Goal: Navigation & Orientation: Go to known website

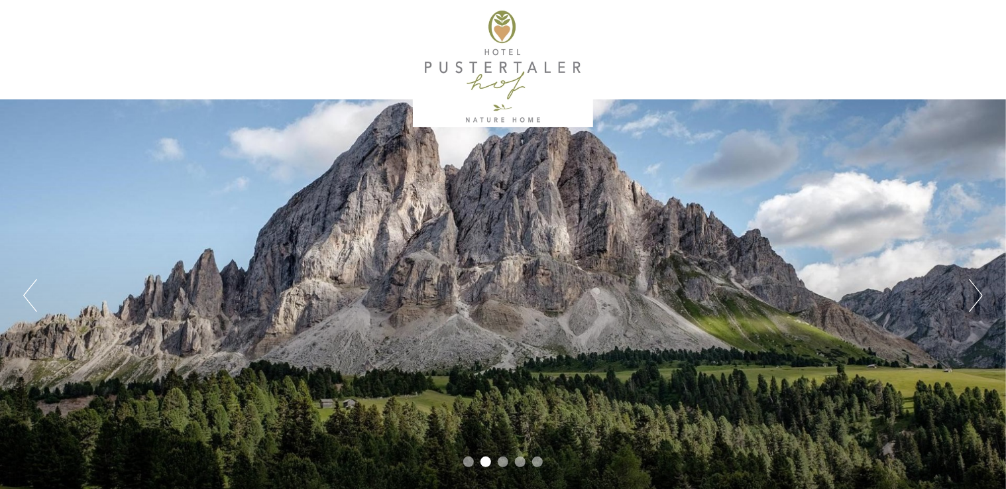
click at [977, 300] on button "Next" at bounding box center [976, 295] width 14 height 33
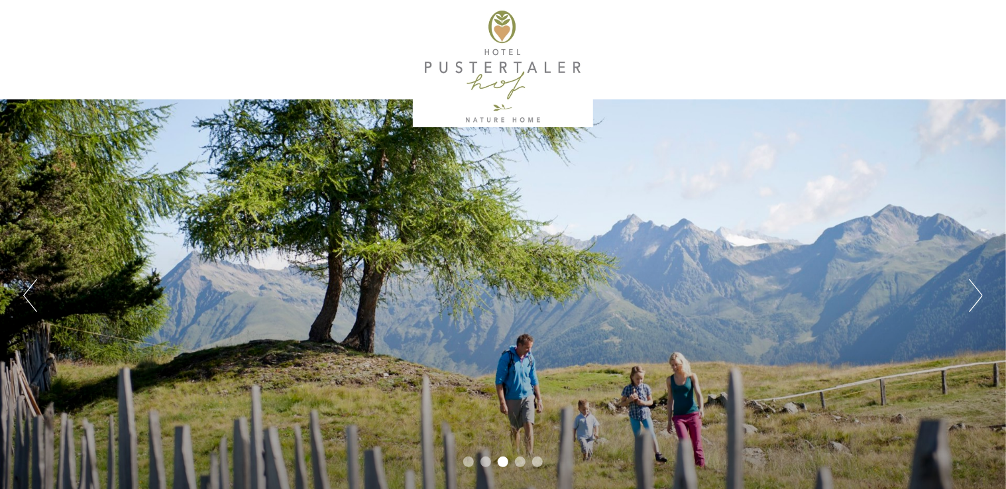
click at [977, 302] on button "Next" at bounding box center [976, 295] width 14 height 33
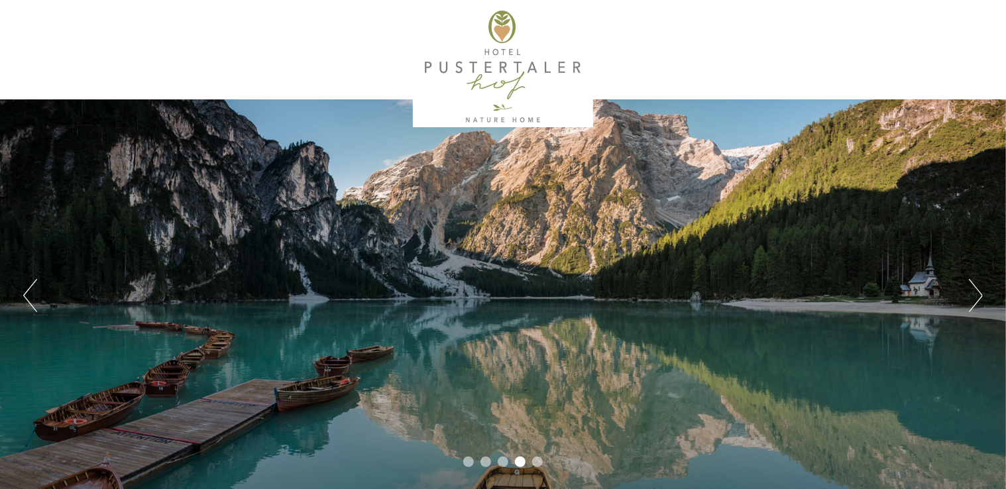
click at [977, 302] on button "Next" at bounding box center [976, 295] width 14 height 33
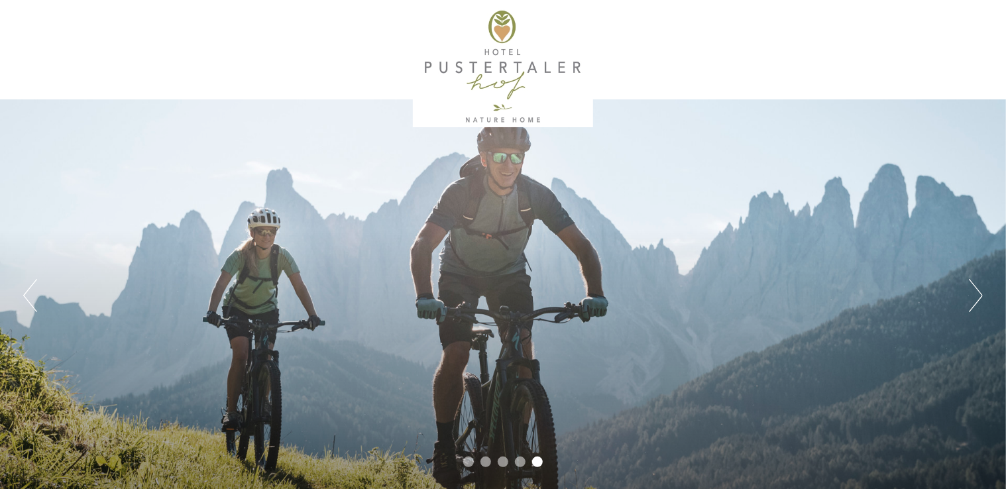
click at [977, 302] on button "Next" at bounding box center [976, 295] width 14 height 33
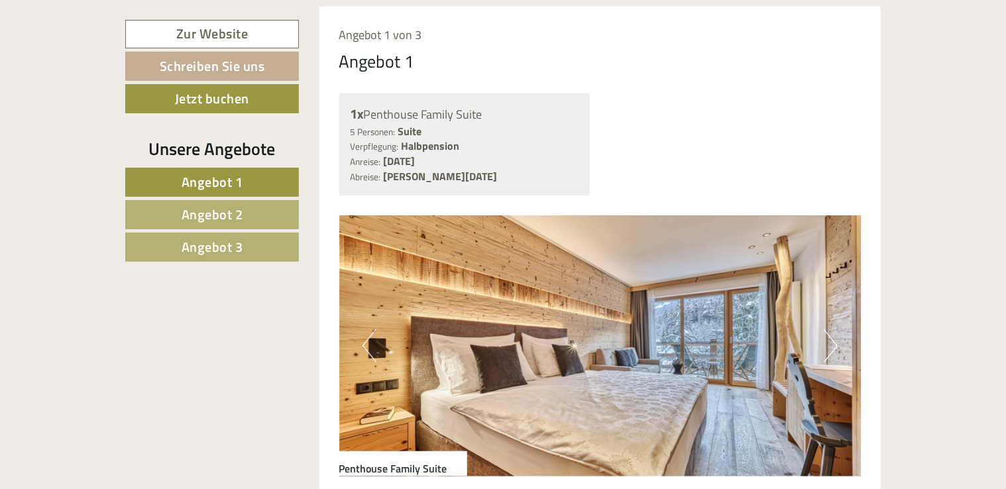
scroll to position [795, 0]
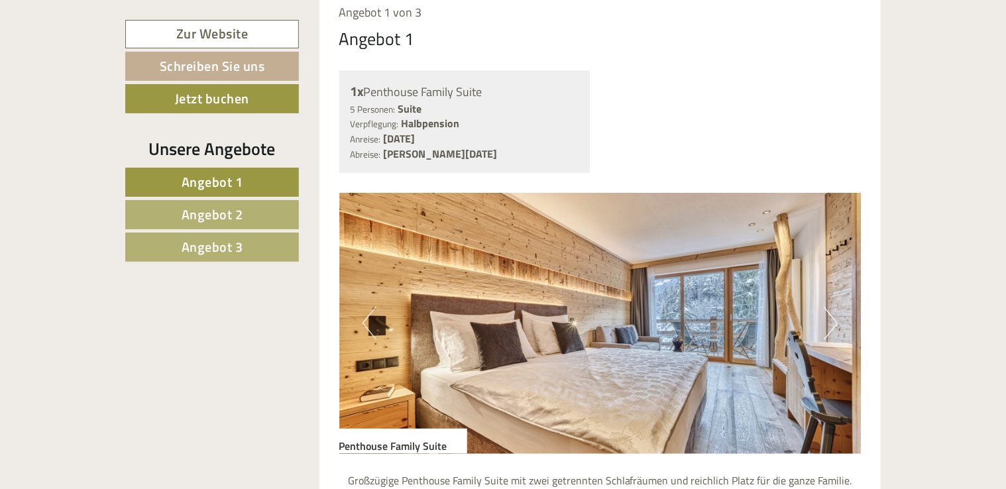
click at [830, 310] on button "Next" at bounding box center [831, 323] width 14 height 33
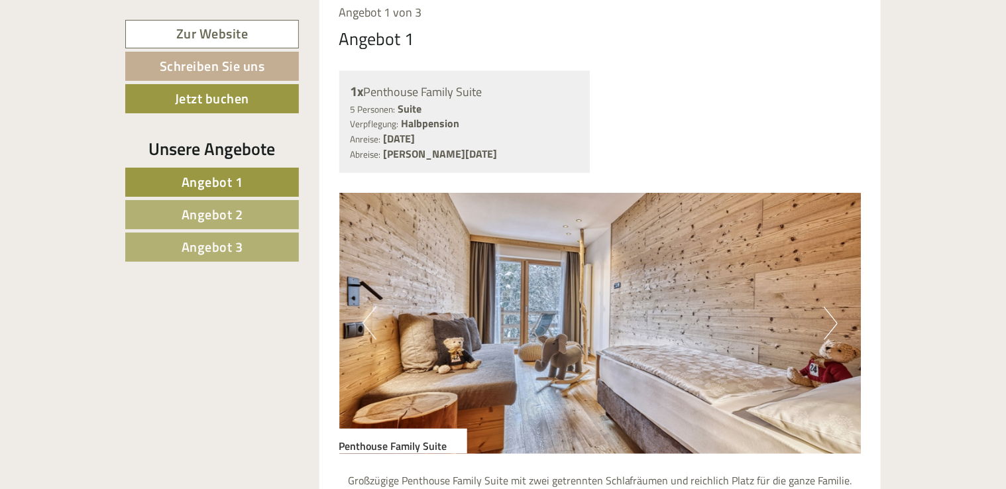
click at [832, 318] on button "Next" at bounding box center [831, 323] width 14 height 33
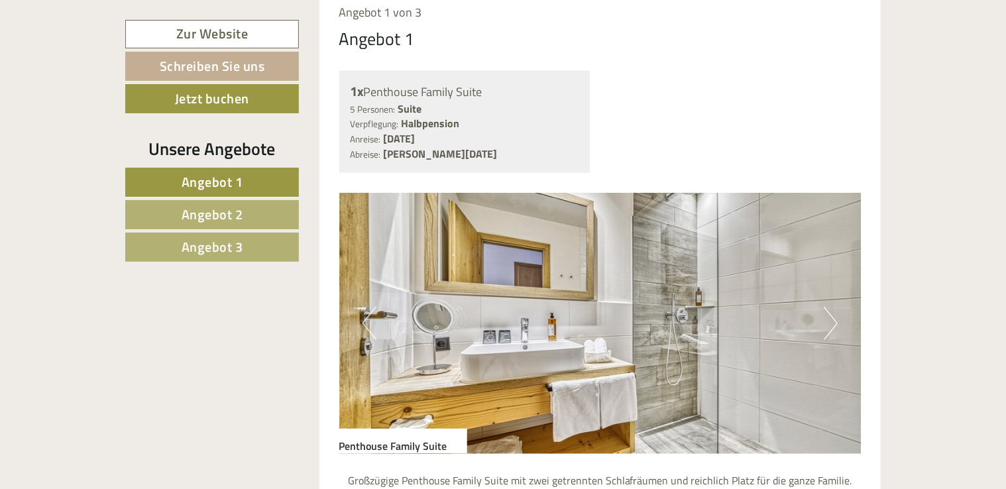
click at [832, 318] on button "Next" at bounding box center [831, 323] width 14 height 33
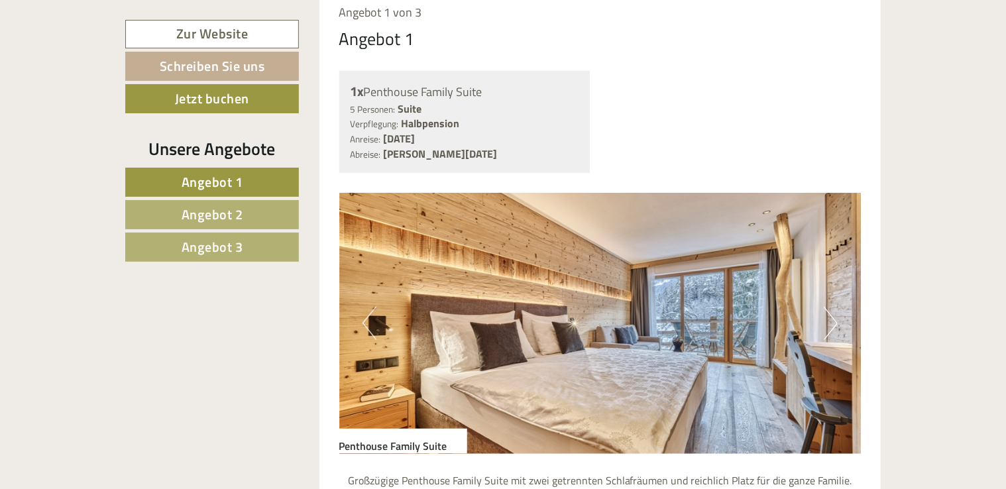
click at [832, 319] on button "Next" at bounding box center [831, 323] width 14 height 33
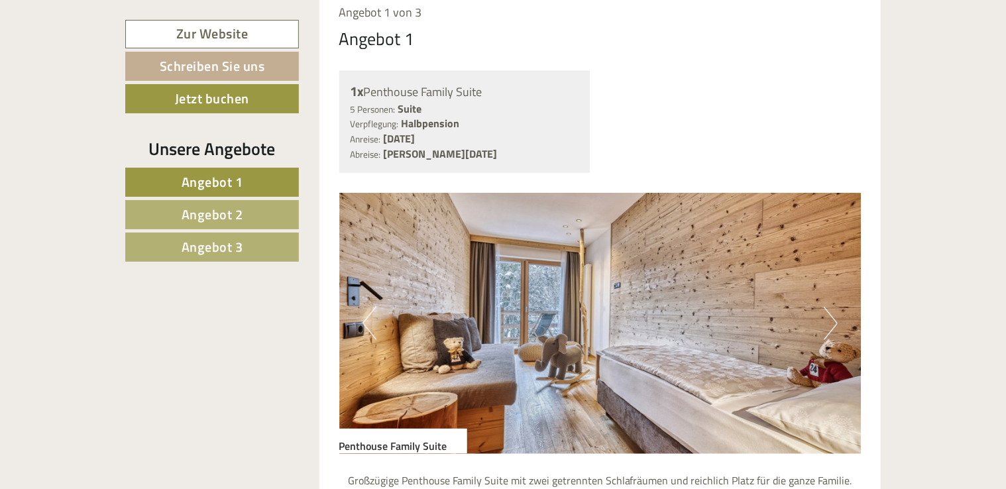
click at [832, 319] on button "Next" at bounding box center [831, 323] width 14 height 33
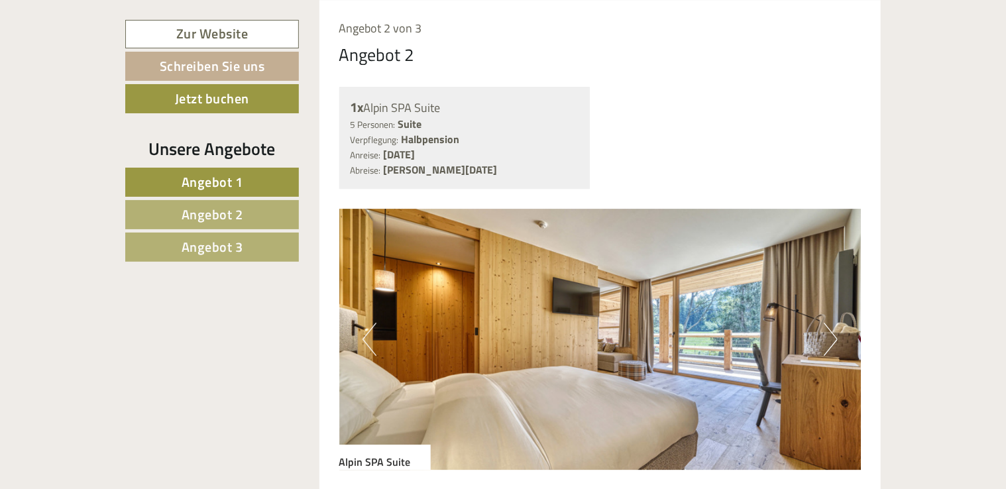
scroll to position [1988, 0]
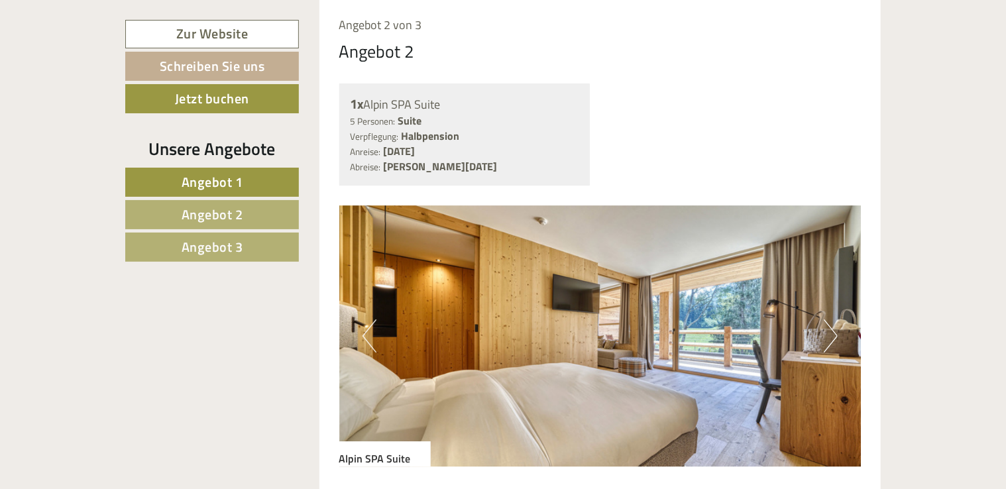
click at [832, 333] on button "Next" at bounding box center [831, 335] width 14 height 33
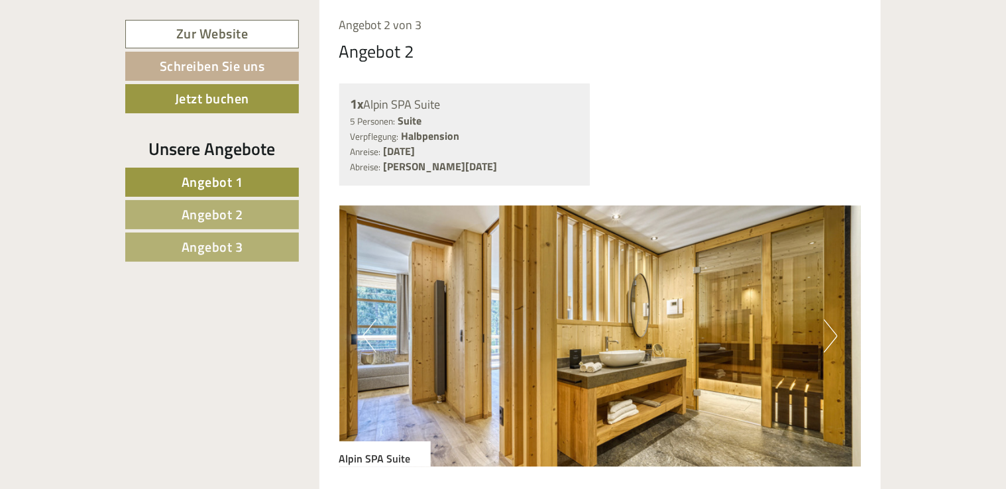
click at [832, 333] on button "Next" at bounding box center [831, 335] width 14 height 33
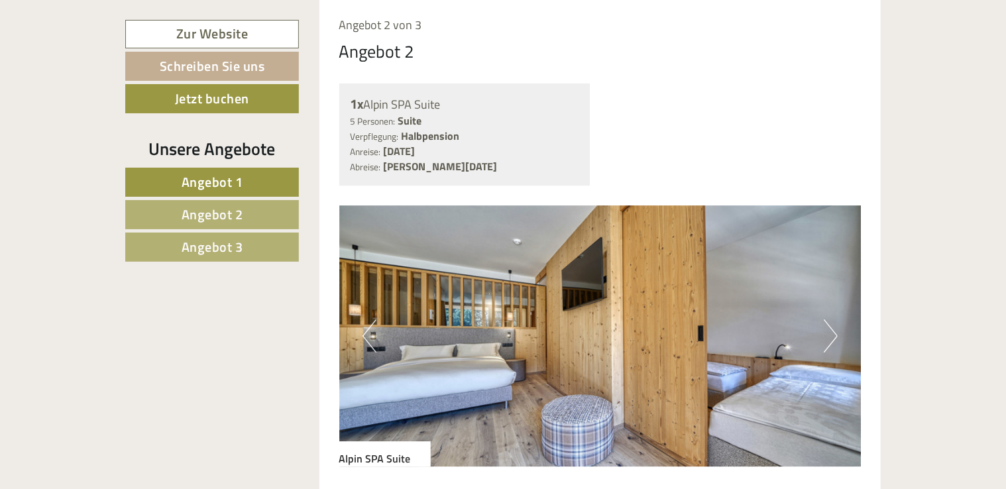
click at [832, 333] on button "Next" at bounding box center [831, 335] width 14 height 33
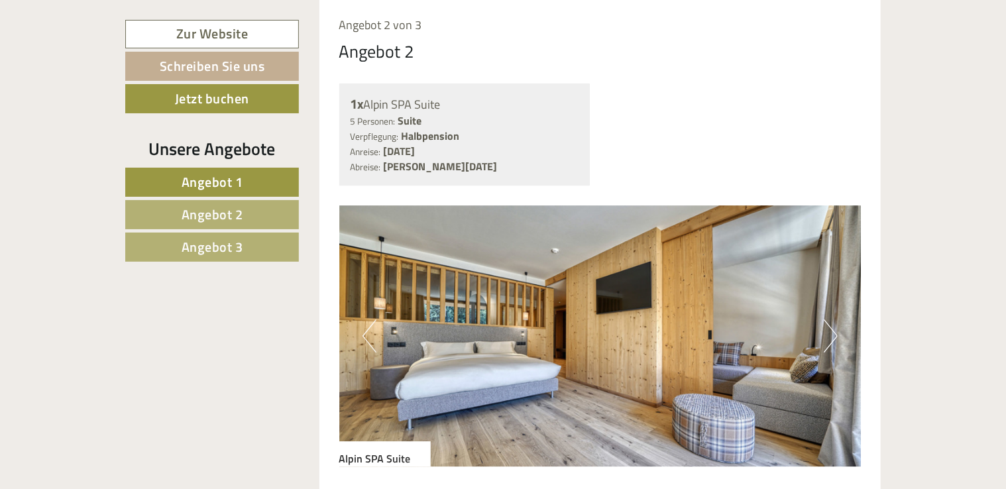
click at [832, 333] on button "Next" at bounding box center [831, 335] width 14 height 33
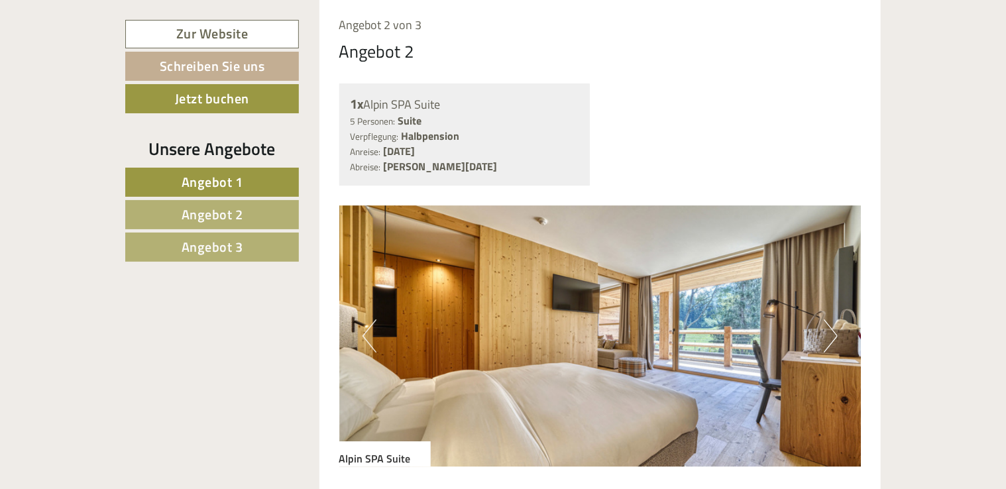
click at [830, 335] on button "Next" at bounding box center [831, 335] width 14 height 33
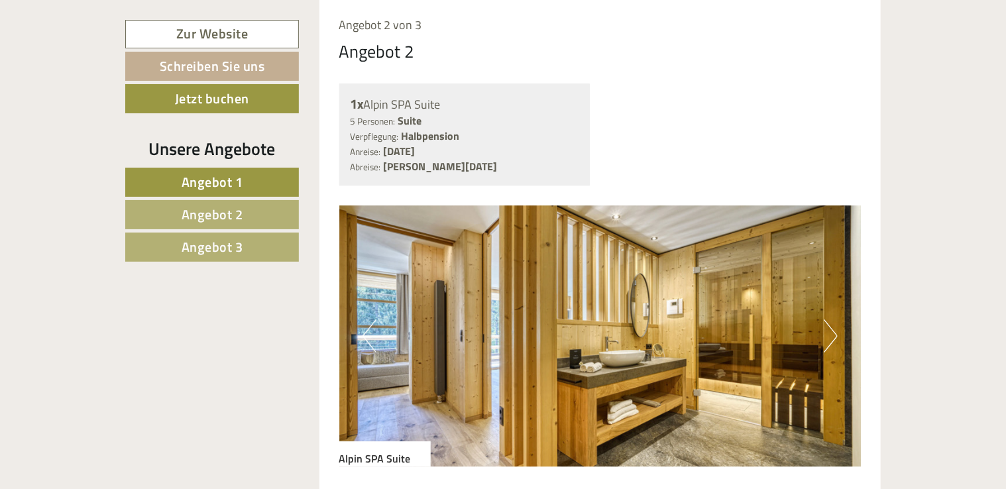
click at [830, 335] on button "Next" at bounding box center [831, 335] width 14 height 33
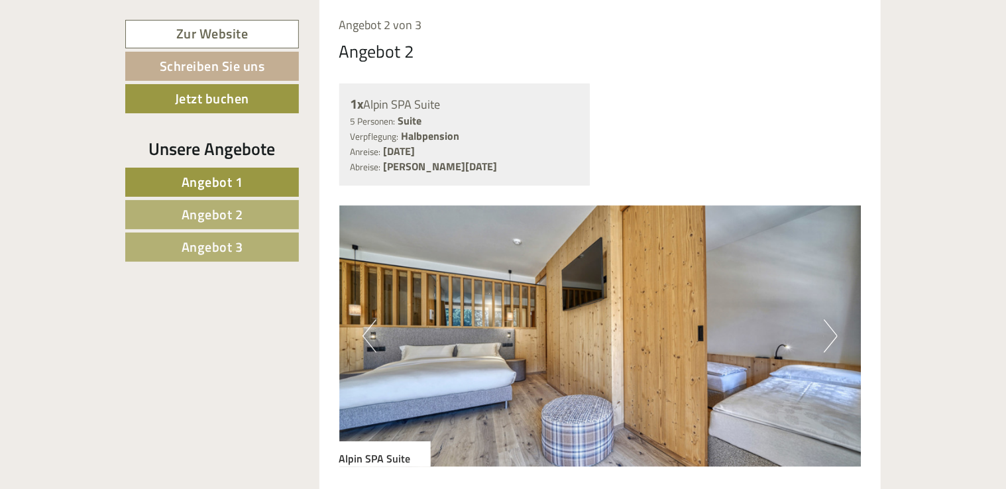
click at [830, 335] on button "Next" at bounding box center [831, 335] width 14 height 33
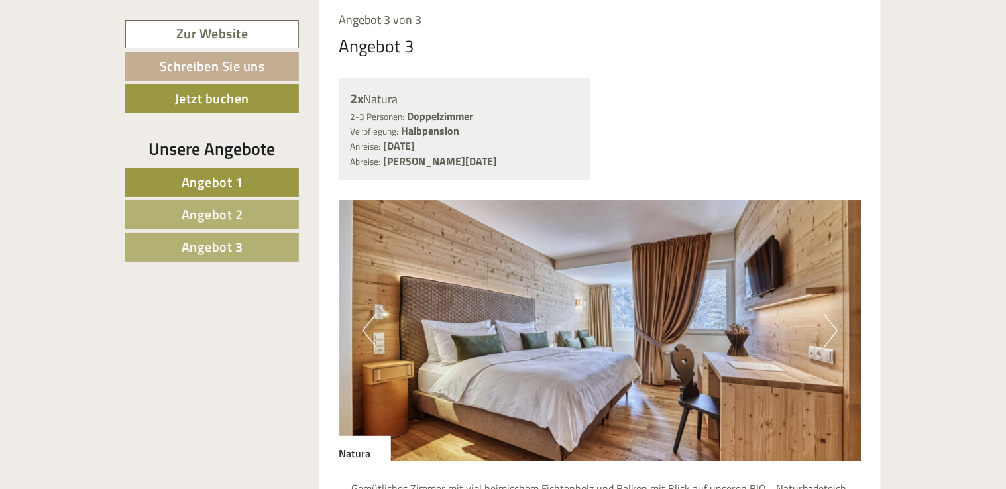
scroll to position [3247, 0]
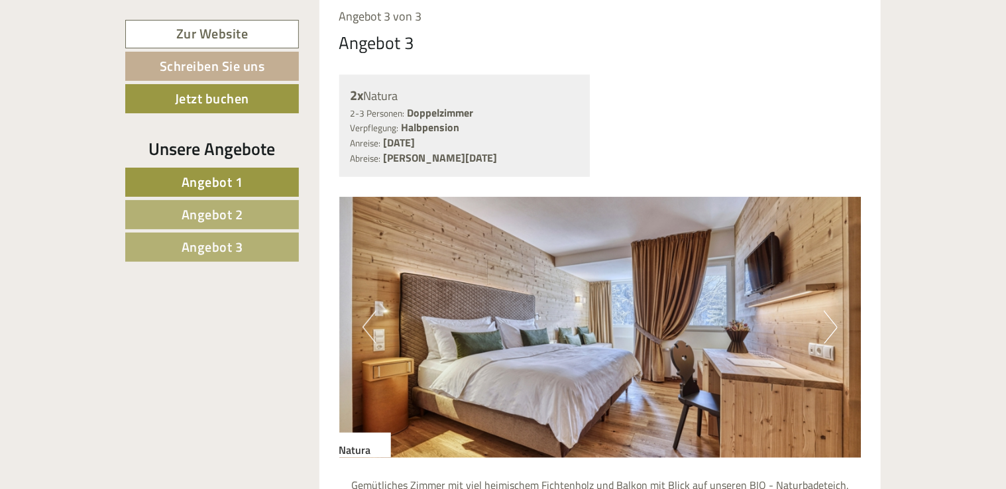
click at [834, 323] on button "Next" at bounding box center [831, 327] width 14 height 33
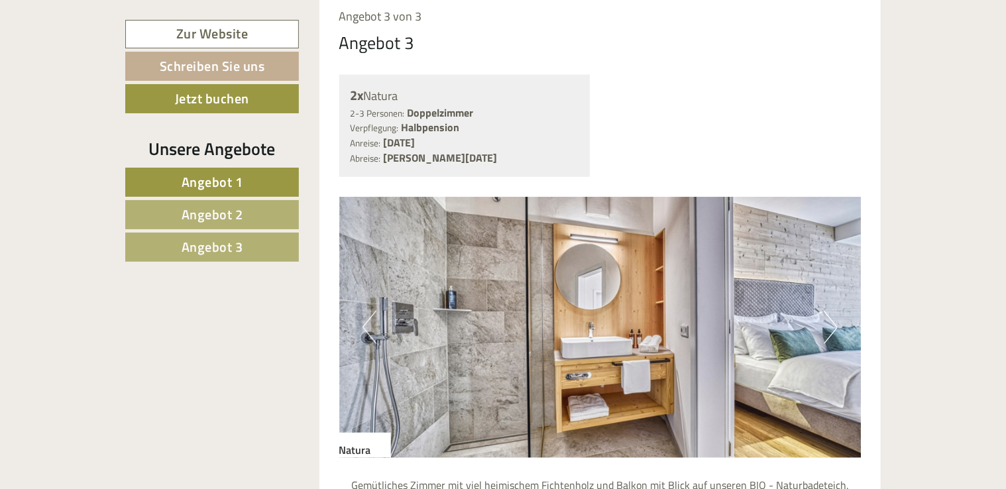
click at [834, 323] on button "Next" at bounding box center [831, 327] width 14 height 33
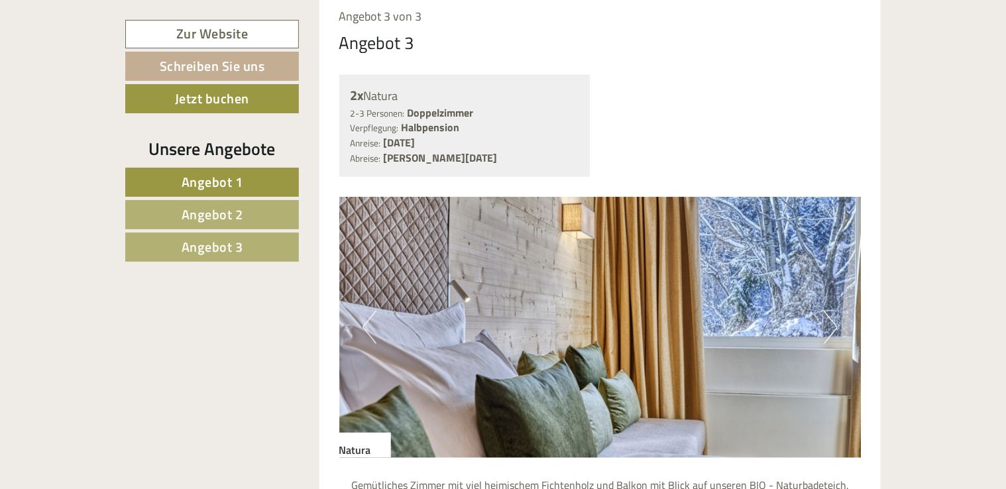
click at [834, 323] on button "Next" at bounding box center [831, 327] width 14 height 33
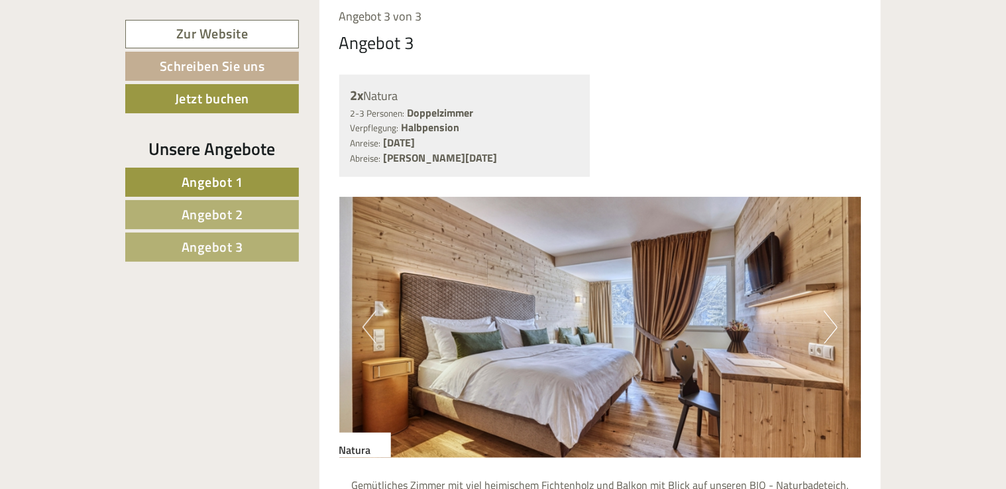
click at [834, 323] on button "Next" at bounding box center [831, 327] width 14 height 33
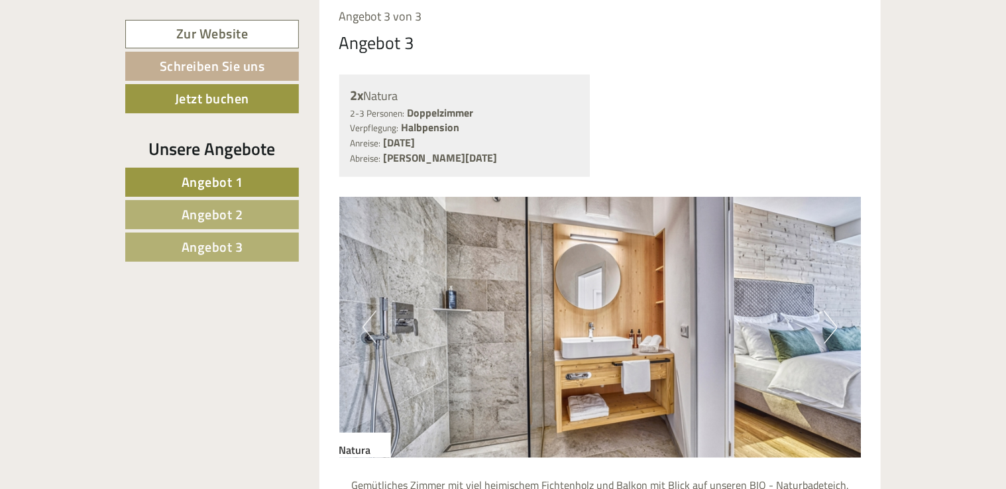
click at [834, 323] on button "Next" at bounding box center [831, 327] width 14 height 33
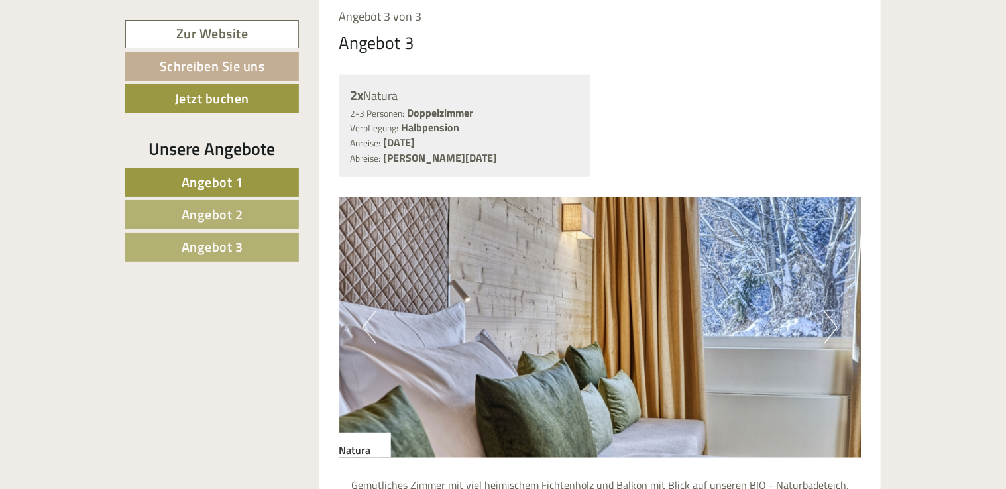
click at [834, 323] on button "Next" at bounding box center [831, 327] width 14 height 33
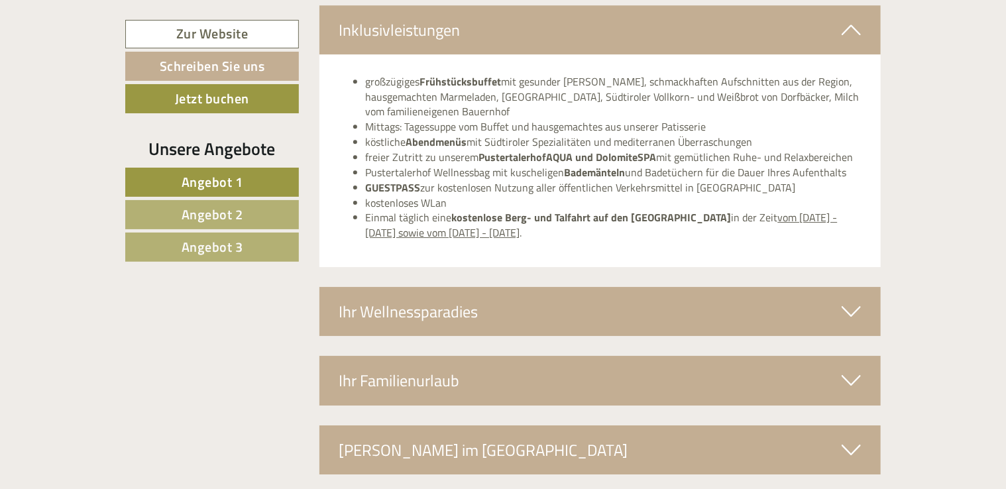
scroll to position [4573, 0]
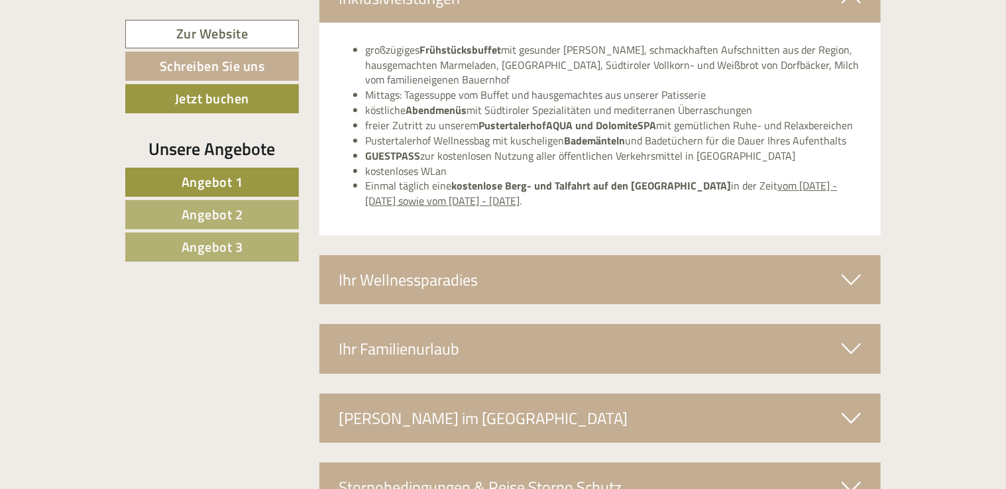
click at [856, 270] on icon at bounding box center [851, 279] width 19 height 23
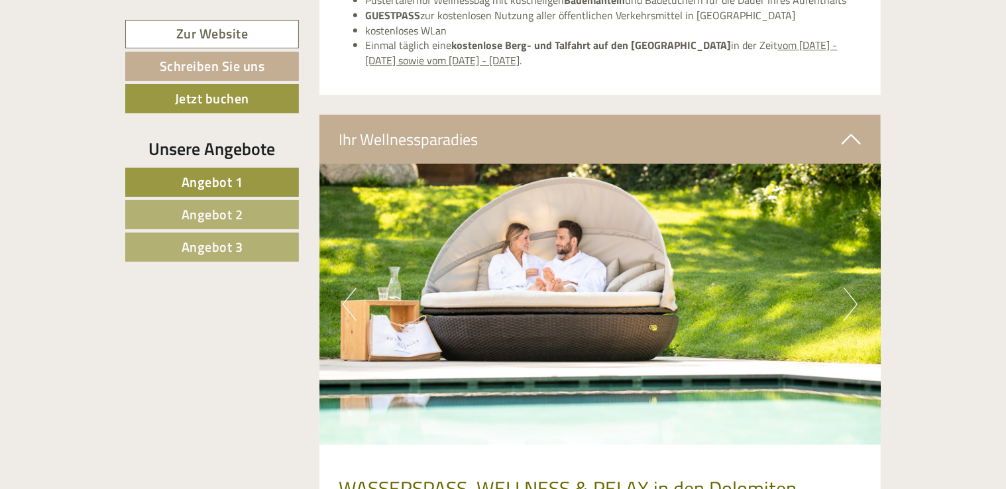
scroll to position [4705, 0]
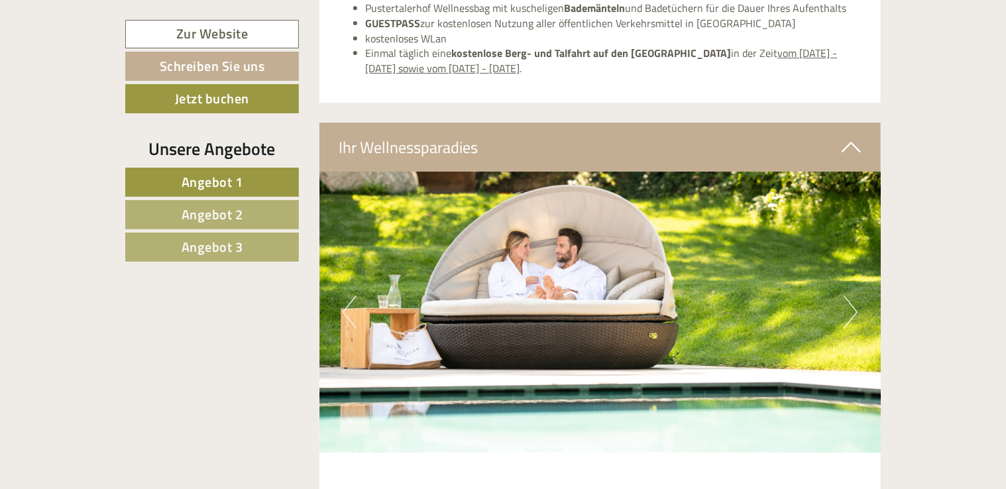
click at [856, 299] on button "Next" at bounding box center [851, 312] width 14 height 33
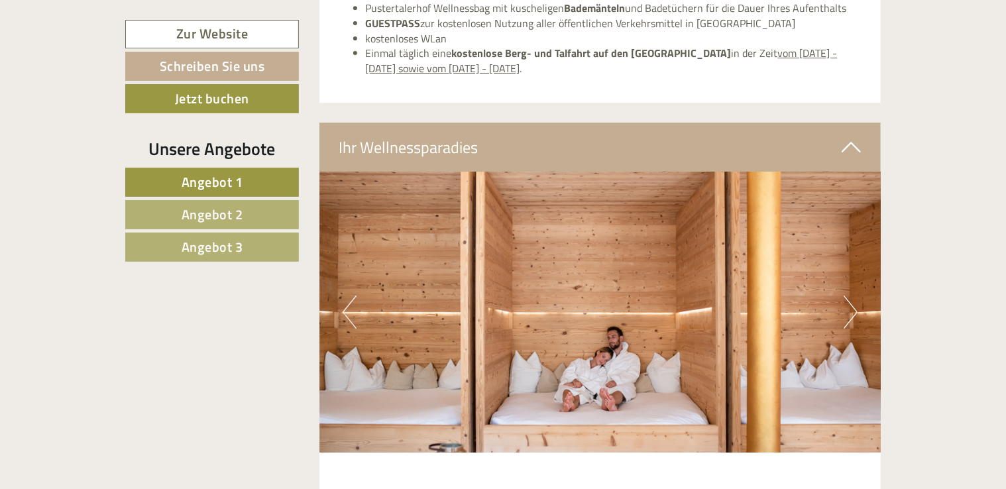
click at [856, 299] on button "Next" at bounding box center [851, 312] width 14 height 33
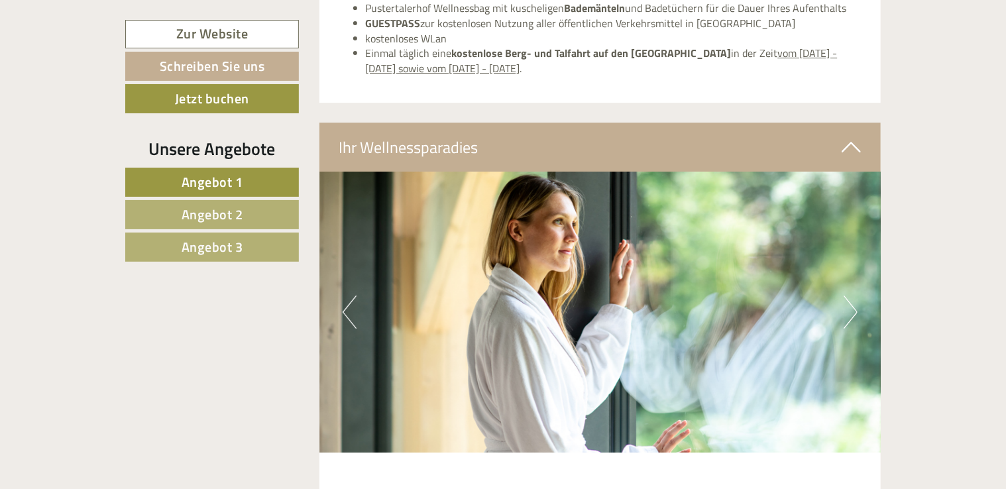
scroll to position [4771, 0]
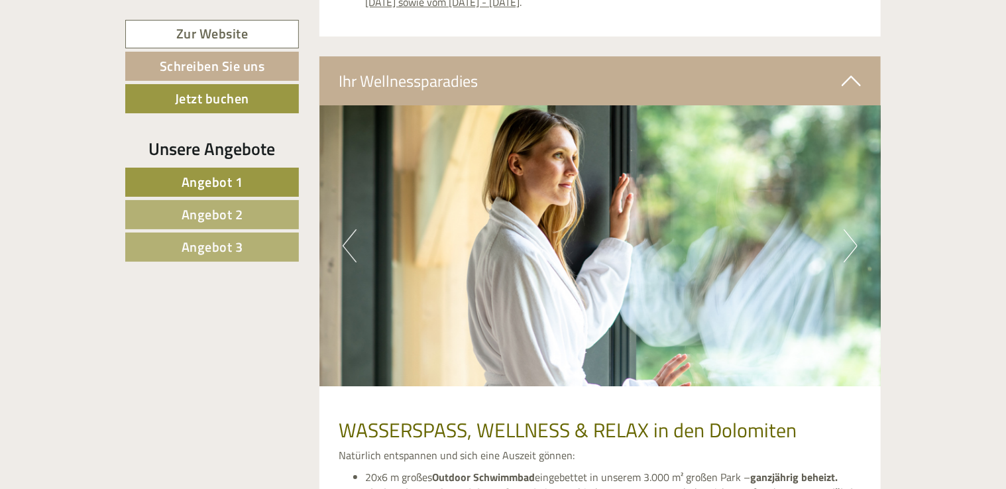
click at [849, 243] on button "Next" at bounding box center [851, 245] width 14 height 33
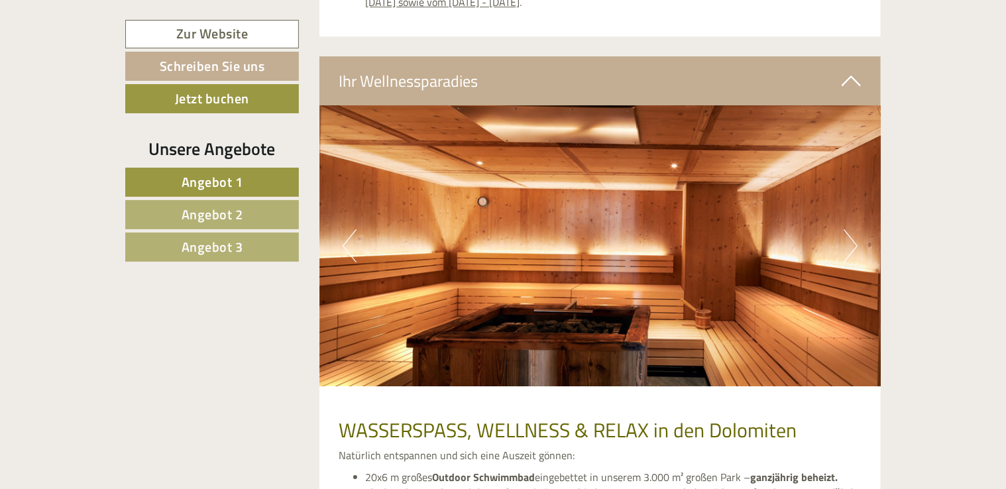
click at [849, 243] on button "Next" at bounding box center [851, 245] width 14 height 33
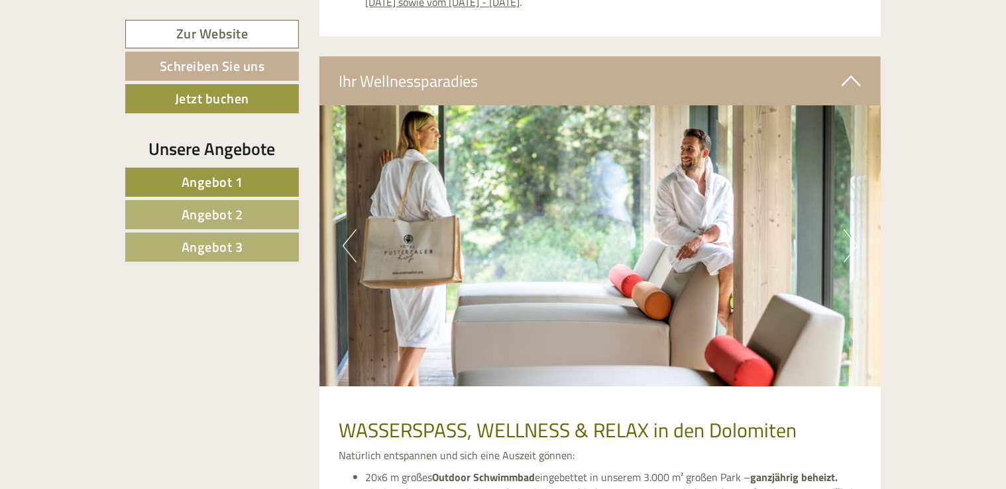
click at [849, 243] on button "Next" at bounding box center [851, 245] width 14 height 33
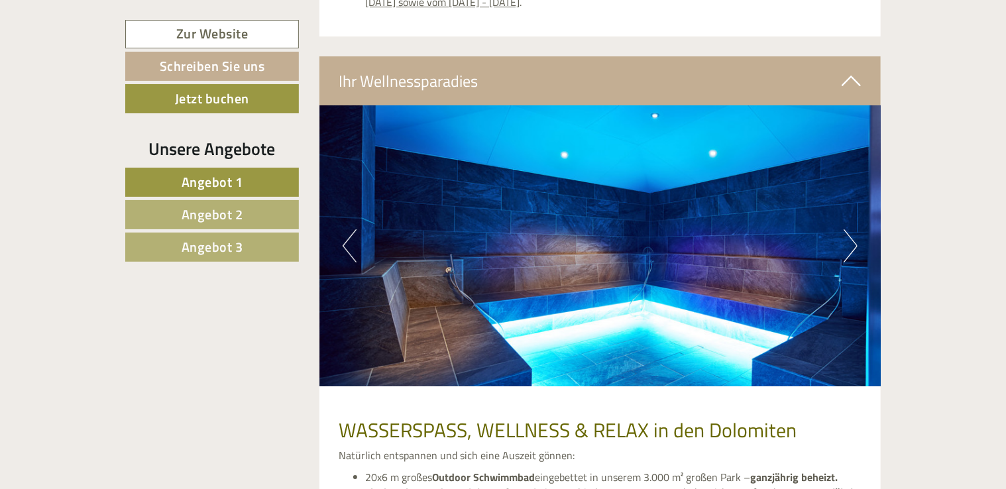
click at [849, 243] on button "Next" at bounding box center [851, 245] width 14 height 33
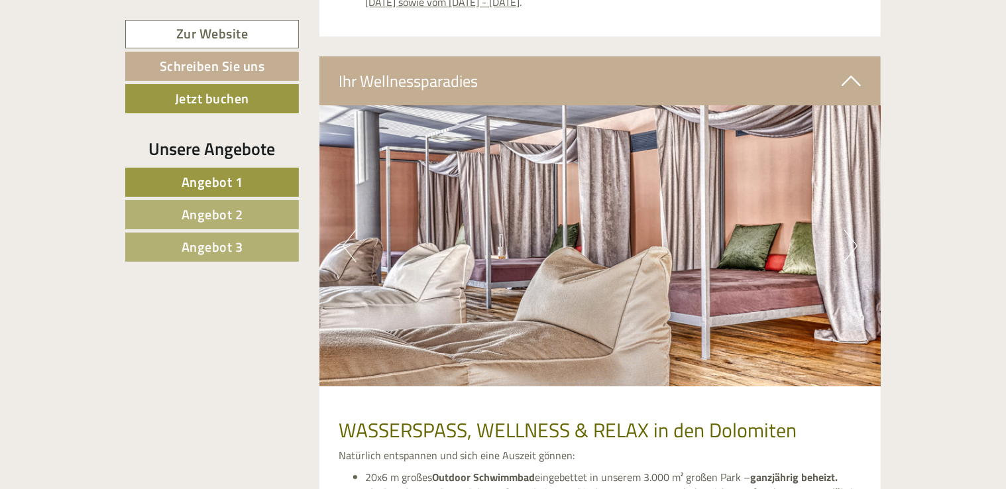
click at [849, 243] on button "Next" at bounding box center [851, 245] width 14 height 33
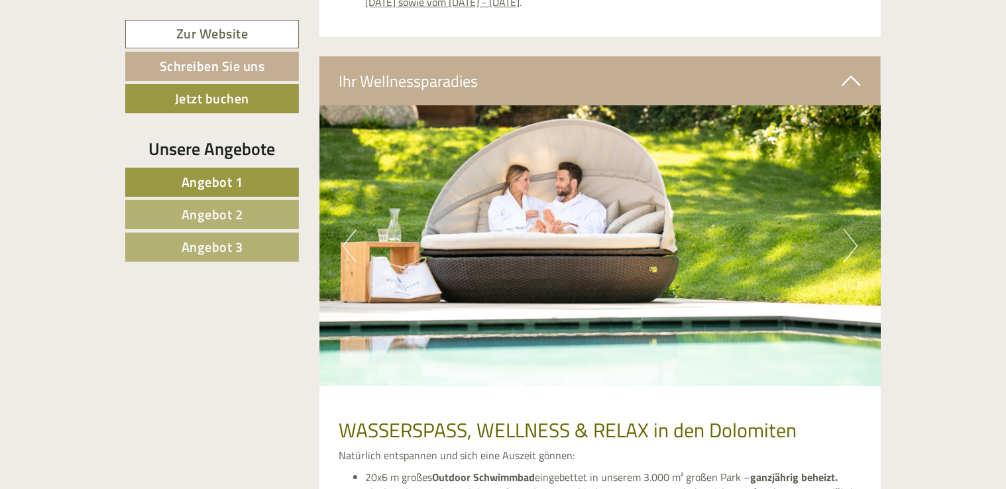
click at [849, 243] on button "Next" at bounding box center [851, 245] width 14 height 33
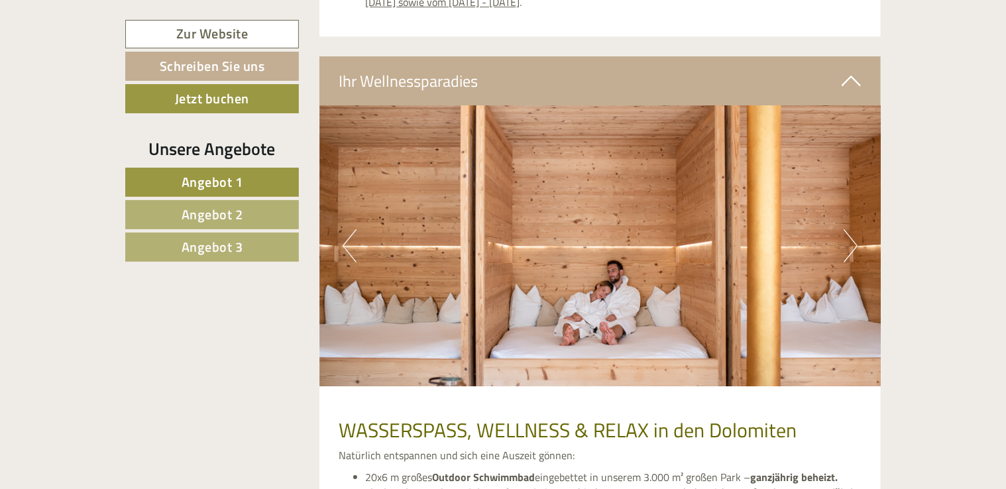
click at [849, 243] on button "Next" at bounding box center [851, 245] width 14 height 33
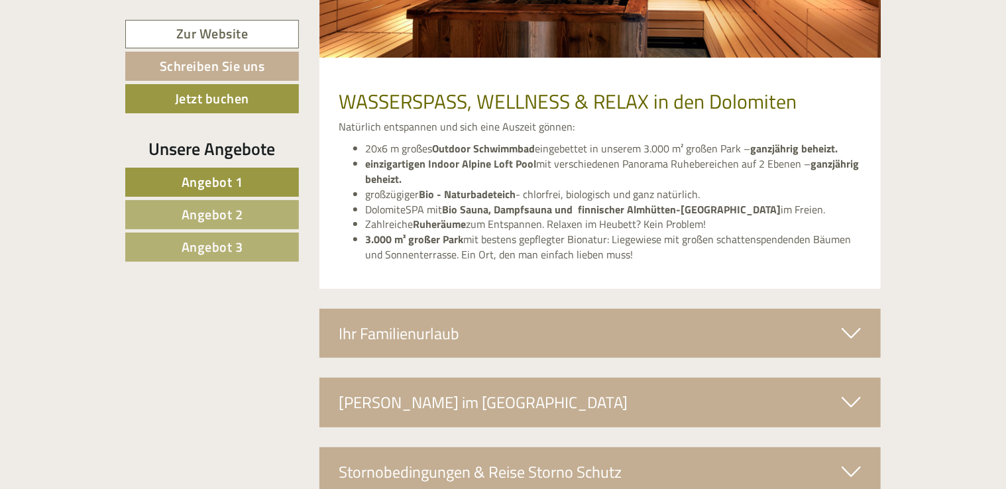
scroll to position [5103, 0]
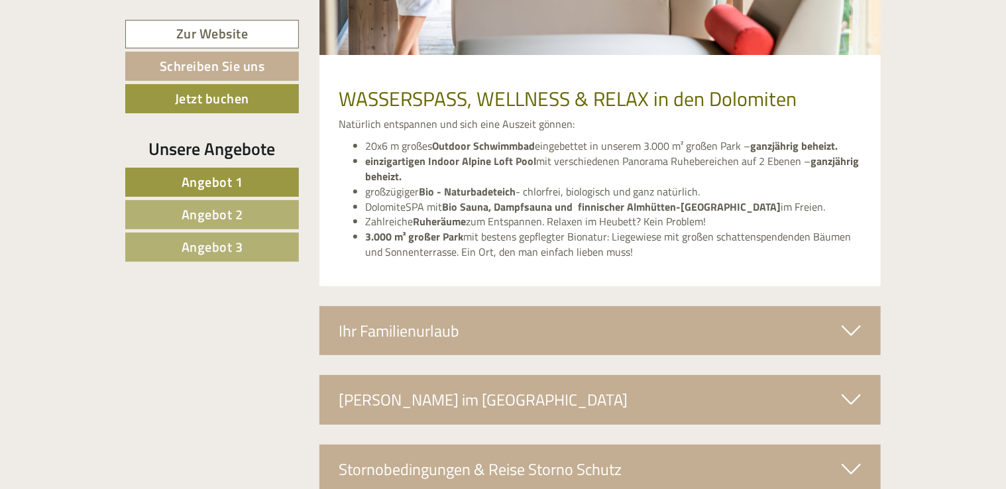
click at [851, 327] on icon at bounding box center [851, 330] width 19 height 23
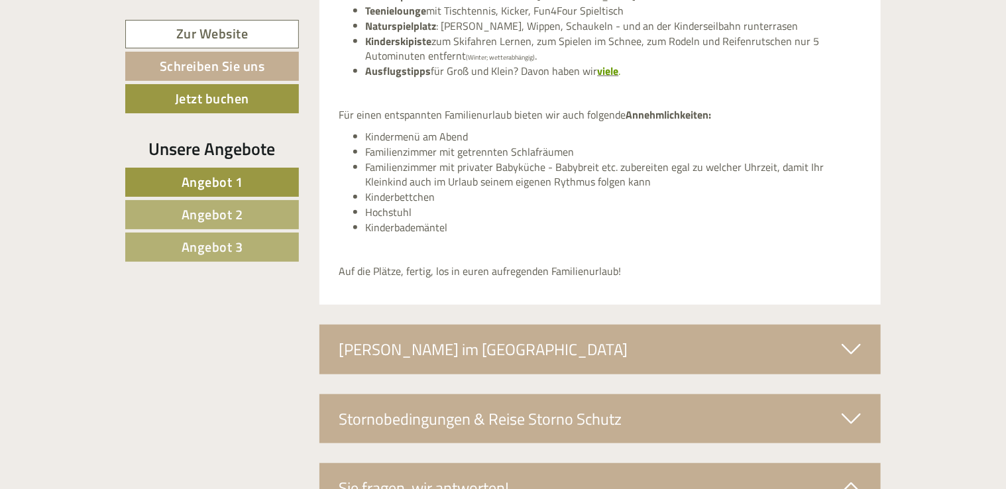
scroll to position [5567, 0]
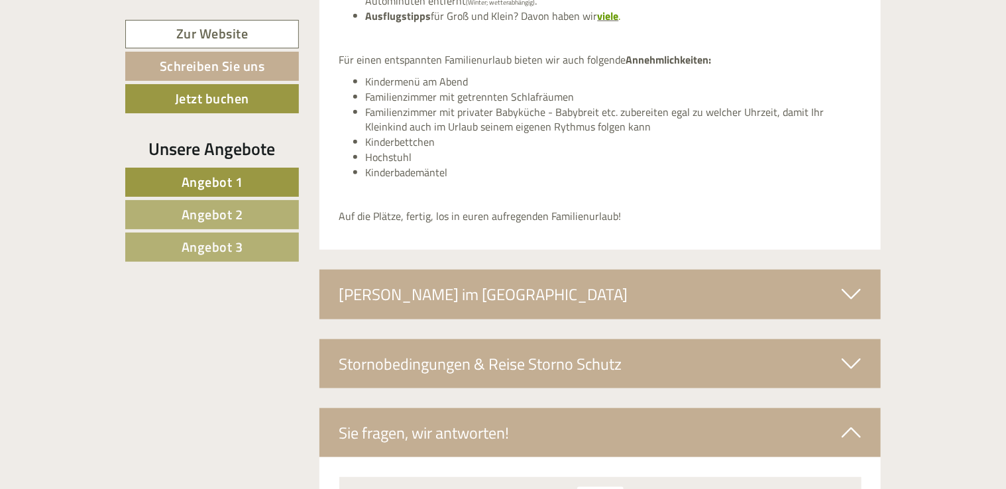
click at [862, 282] on div "[PERSON_NAME] im [GEOGRAPHIC_DATA]" at bounding box center [600, 294] width 562 height 49
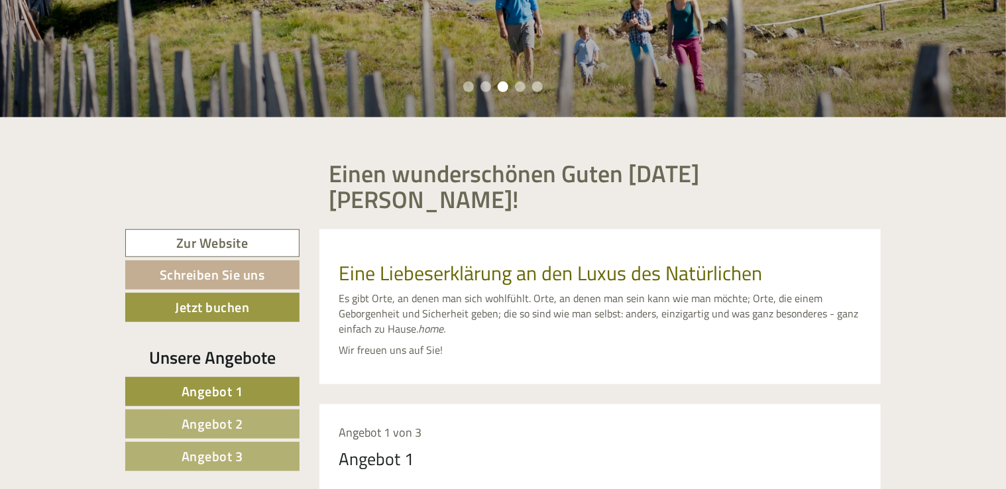
scroll to position [392, 0]
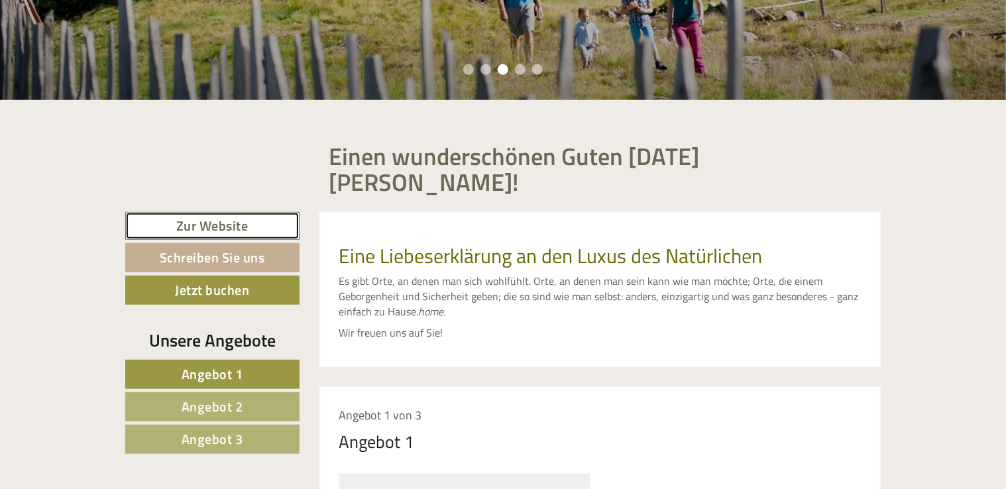
click at [194, 229] on link "Zur Website" at bounding box center [212, 226] width 174 height 28
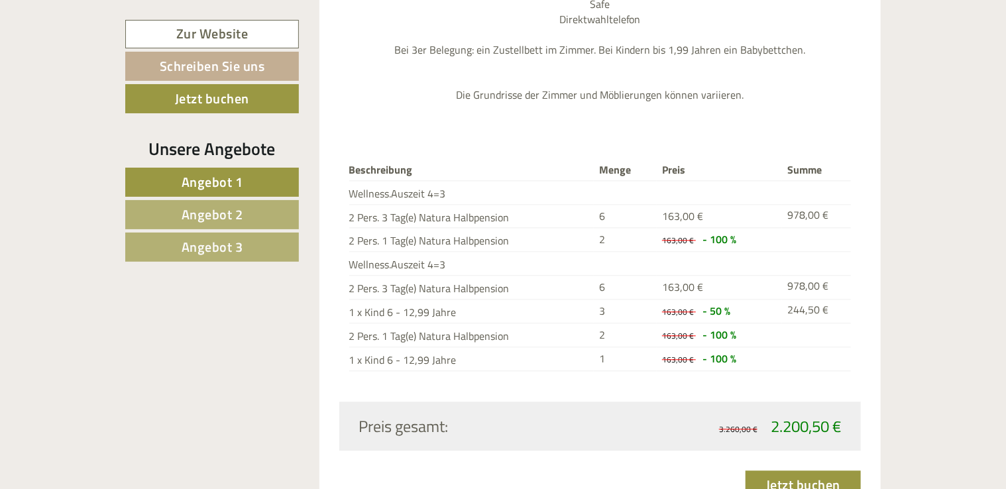
scroll to position [4042, 0]
